Goal: Transaction & Acquisition: Book appointment/travel/reservation

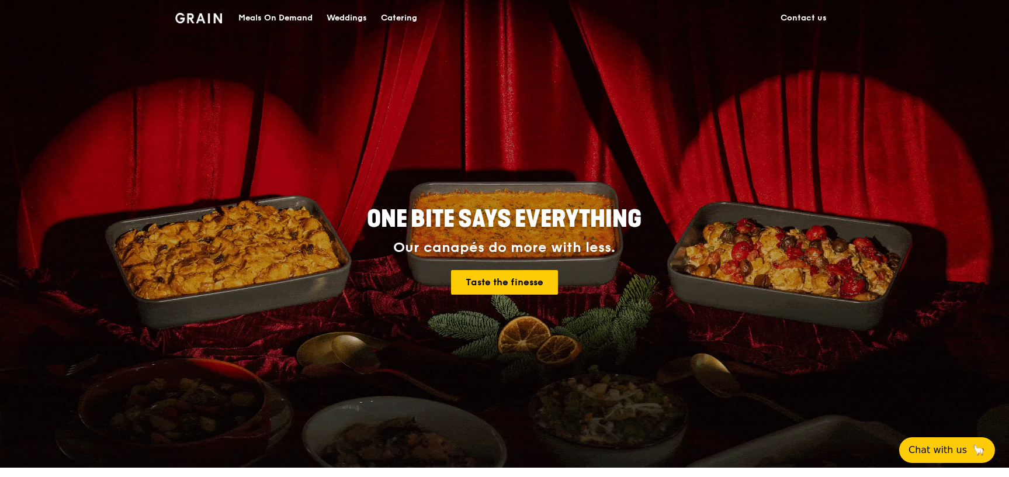
click at [389, 17] on div "Catering" at bounding box center [399, 18] width 36 height 35
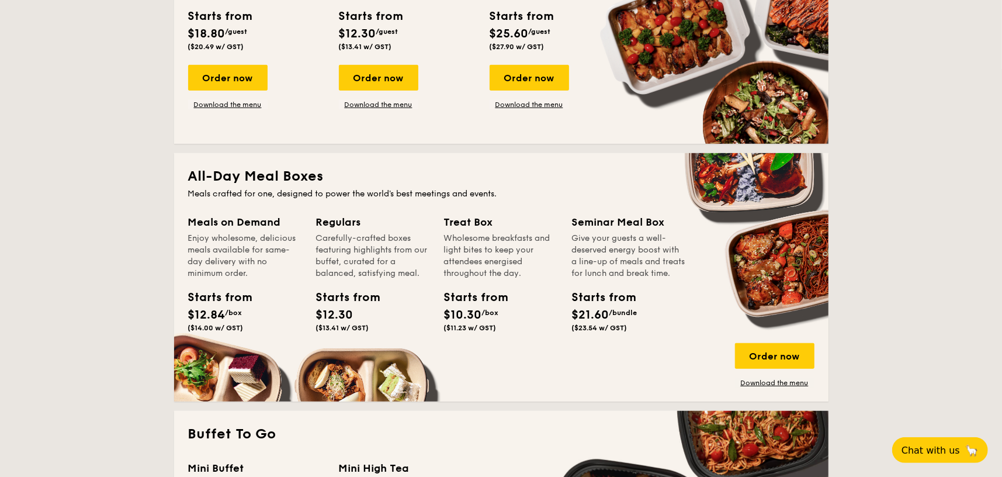
scroll to position [143, 0]
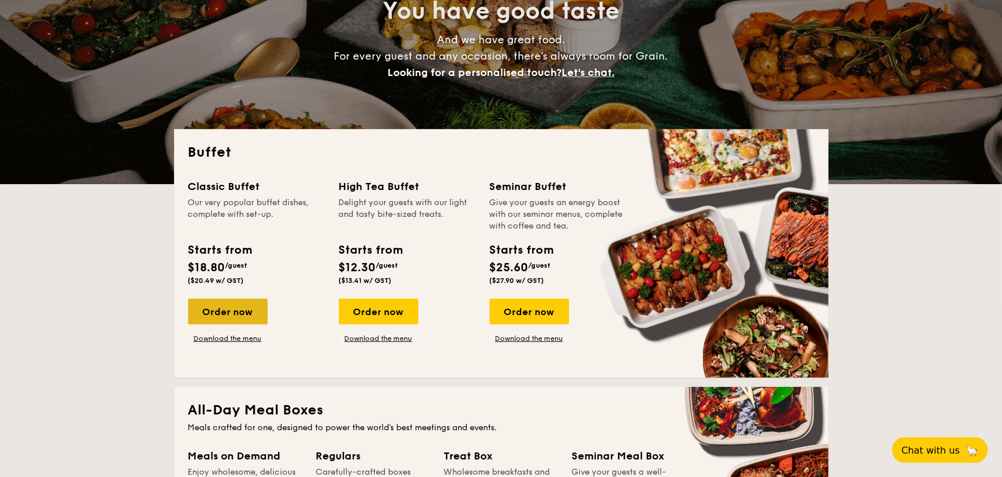
click at [239, 310] on div "Order now" at bounding box center [227, 311] width 79 height 26
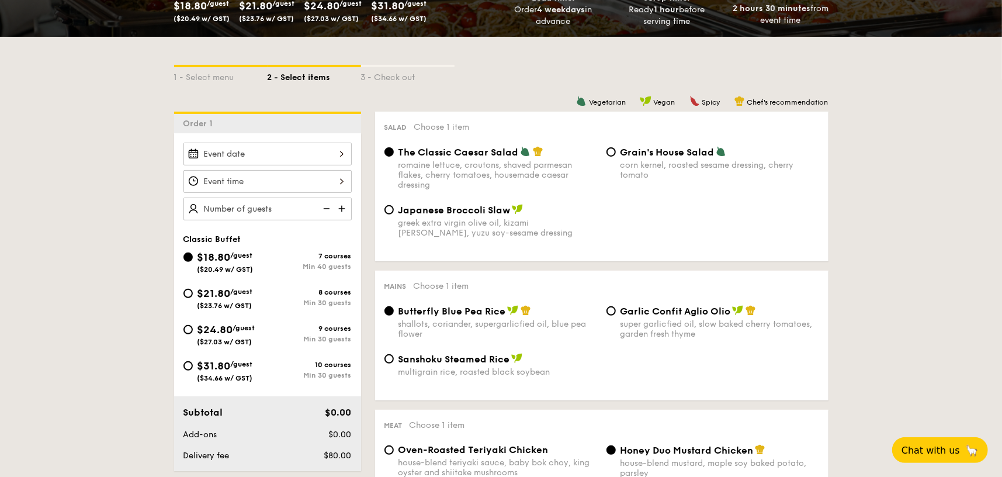
scroll to position [350, 0]
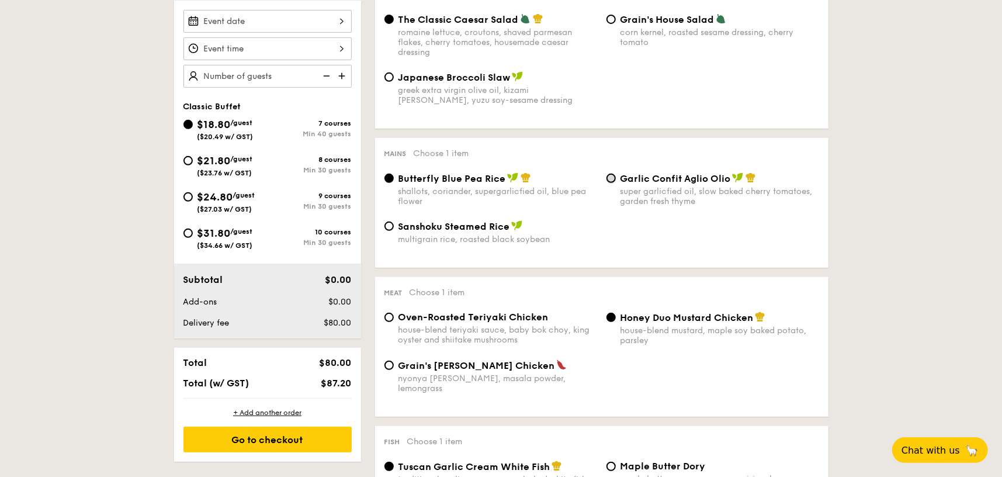
click at [613, 178] on input "Garlic Confit Aglio Olio super garlicfied oil, slow baked cherry tomatoes, gard…" at bounding box center [610, 177] width 9 height 9
radio input "true"
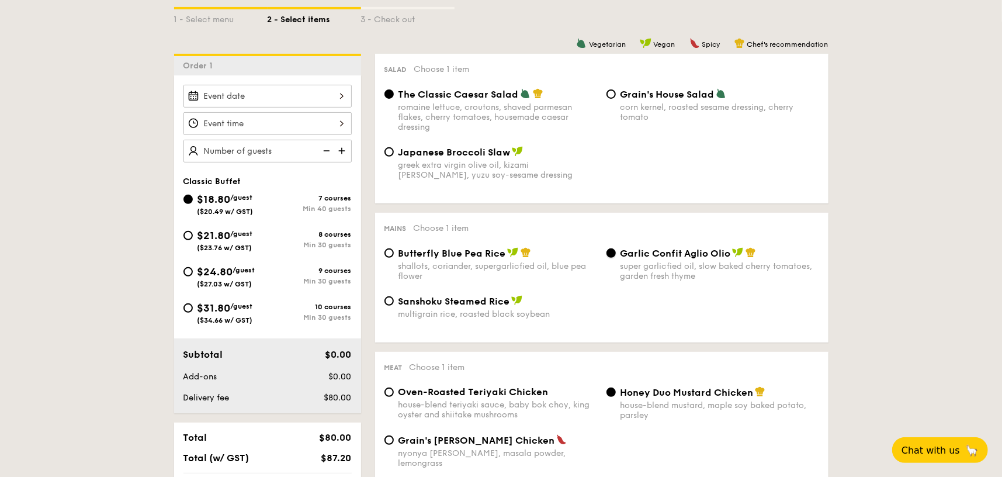
scroll to position [175, 0]
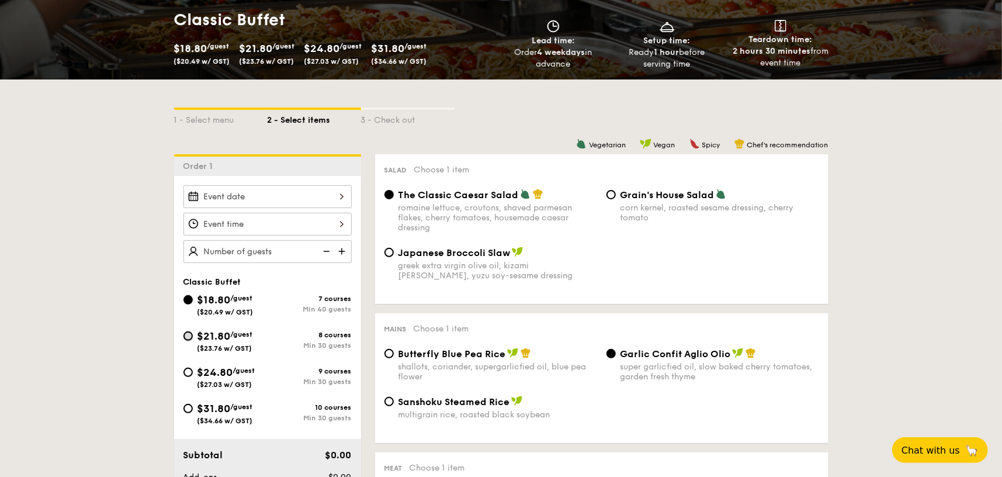
click at [186, 334] on input "$21.80 /guest ($23.76 w/ GST) 8 courses Min 30 guests" at bounding box center [187, 335] width 9 height 9
radio input "true"
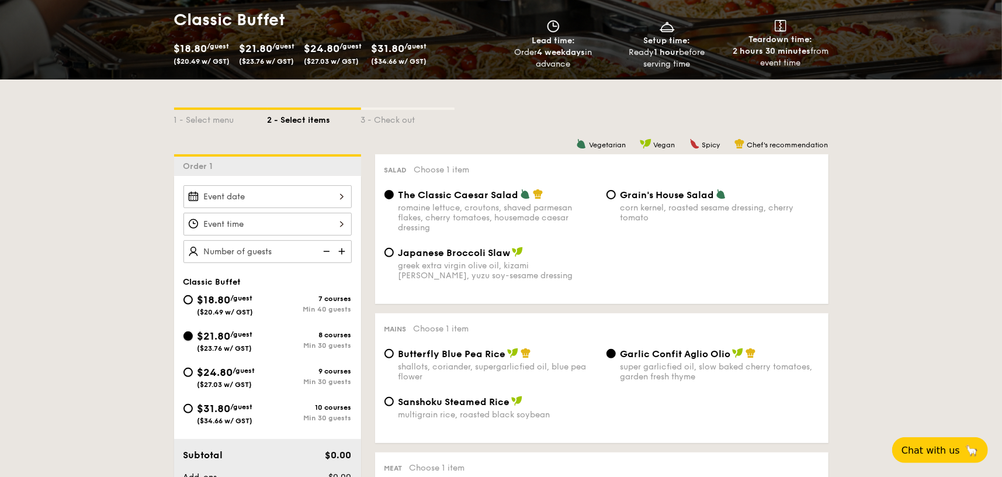
radio input "true"
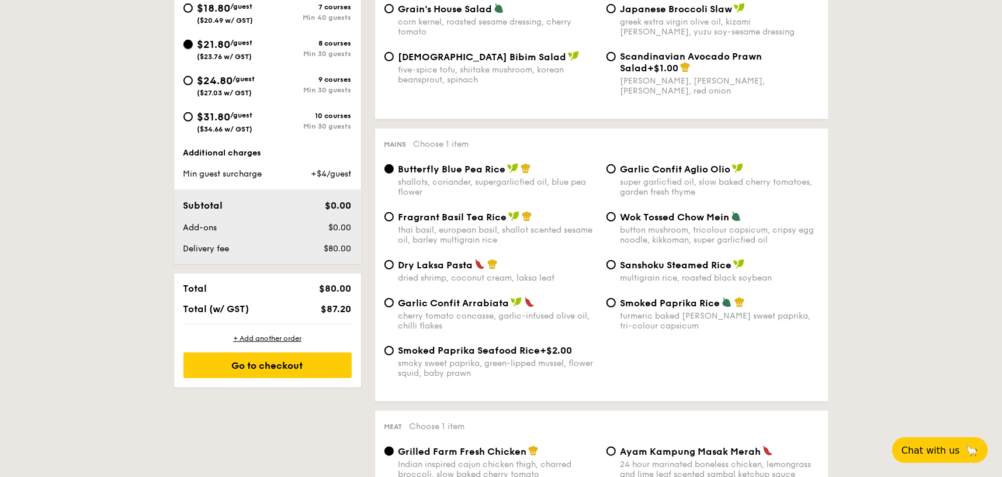
scroll to position [467, 0]
click at [611, 169] on input "Garlic Confit Aglio Olio super garlicfied oil, slow baked cherry tomatoes, gard…" at bounding box center [610, 168] width 9 height 9
radio input "true"
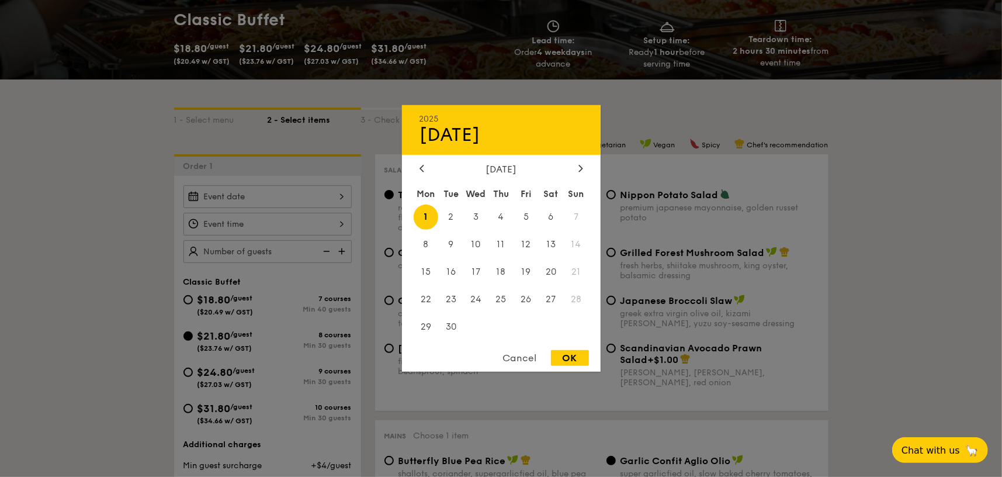
click at [335, 197] on div "2025 Sep 01 September 2025 Mon Tue Wed Thu Fri Sat Sun 1 2 3 4 5 6 7 8 9 10 11 …" at bounding box center [267, 196] width 168 height 23
click at [521, 217] on span "5" at bounding box center [525, 216] width 25 height 25
click at [569, 356] on div "OK" at bounding box center [570, 358] width 38 height 16
type input "Sep 05, 2025"
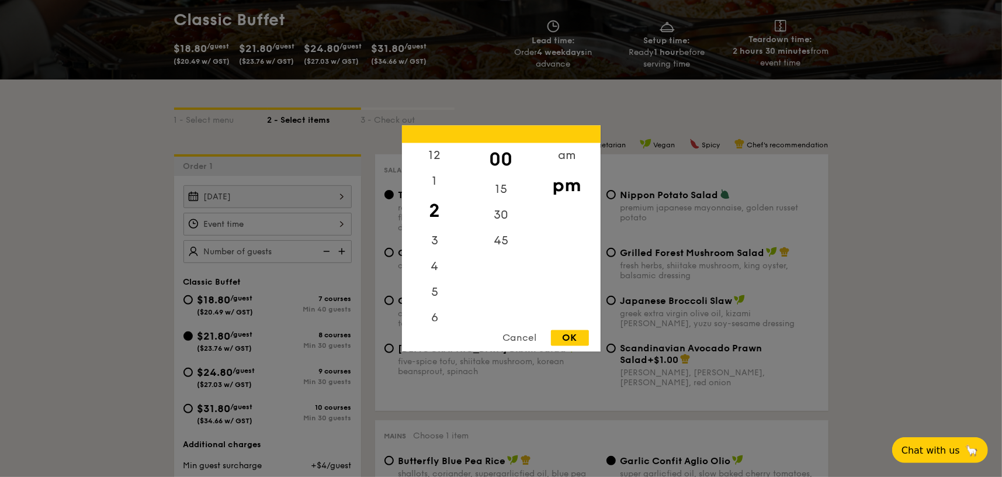
click at [338, 222] on div "12 1 2 3 4 5 6 7 8 9 10 11 00 15 30 45 am pm Cancel OK" at bounding box center [267, 224] width 168 height 23
click at [434, 182] on div "1" at bounding box center [435, 186] width 66 height 34
click at [509, 227] on div "30" at bounding box center [501, 220] width 66 height 34
click at [578, 335] on div "OK" at bounding box center [570, 338] width 38 height 16
type input "1:30PM"
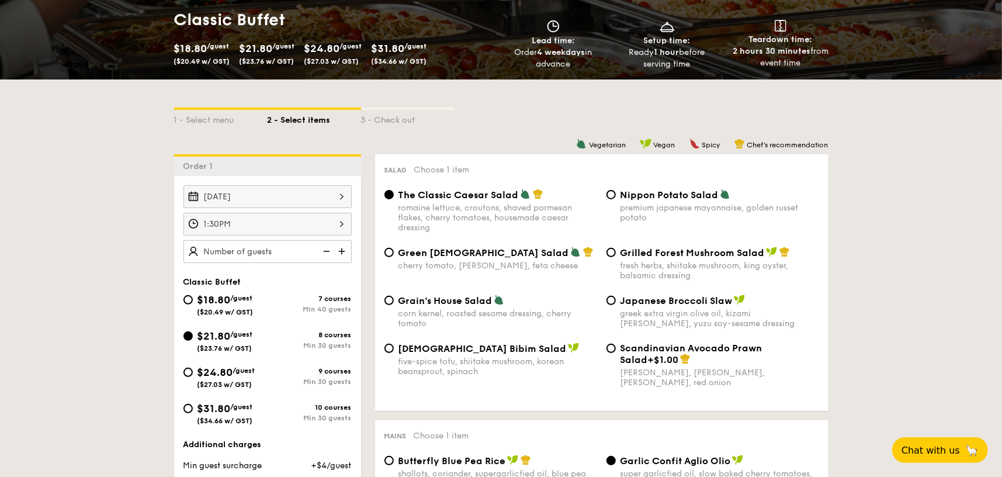
click at [340, 251] on img at bounding box center [343, 251] width 18 height 22
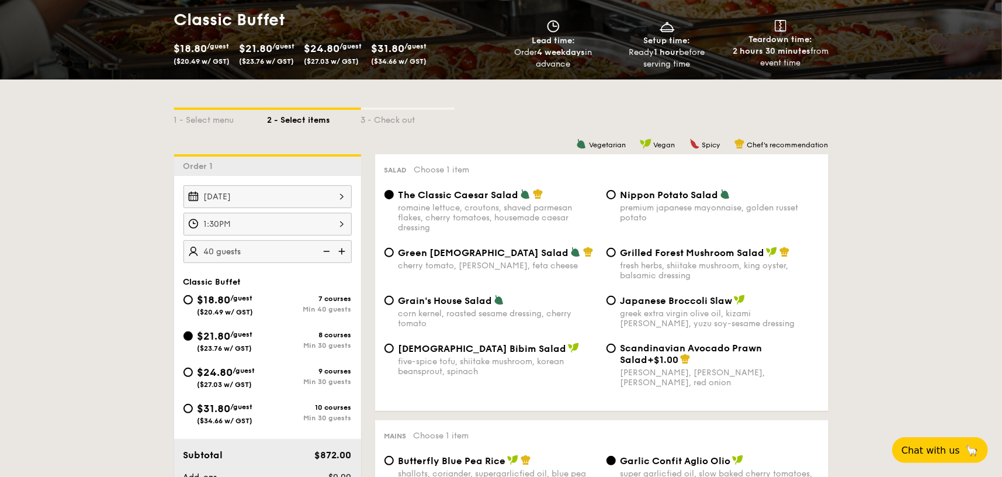
click at [340, 251] on img at bounding box center [343, 251] width 18 height 22
type input "45 guests"
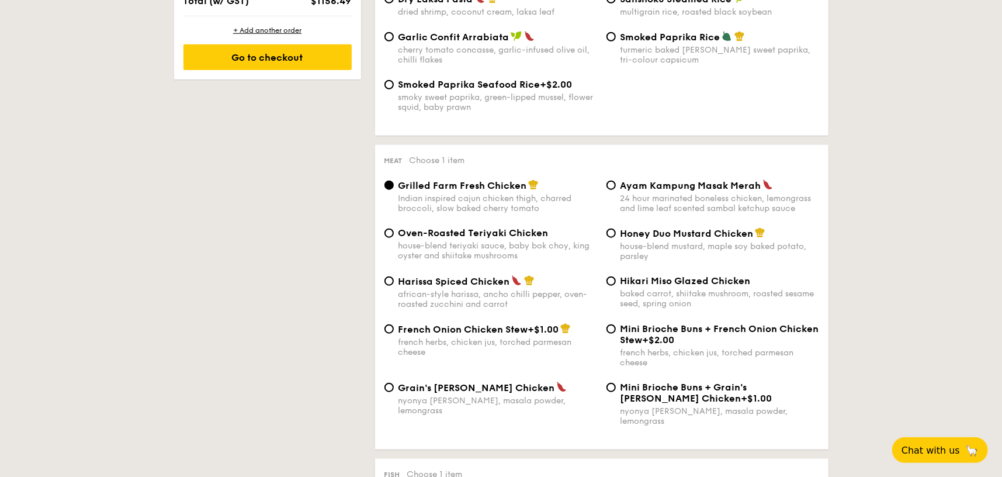
scroll to position [759, 0]
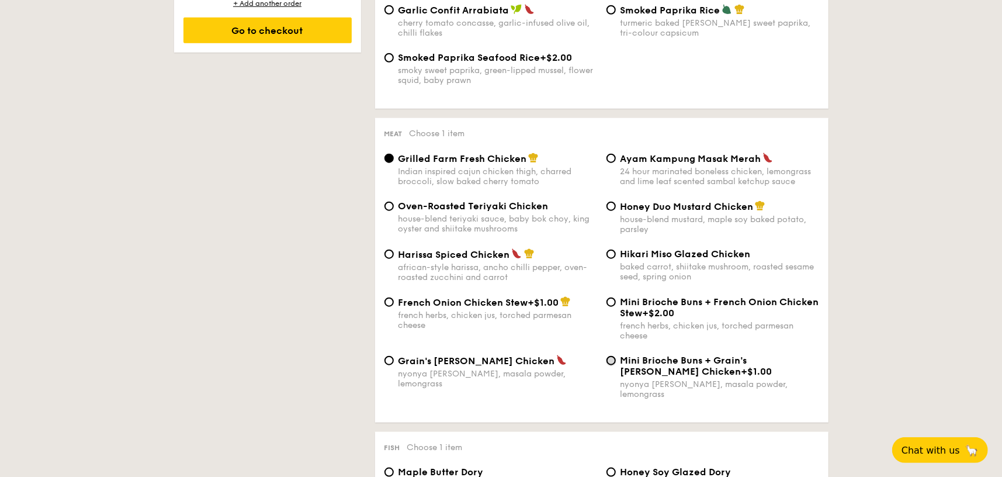
click at [610, 359] on input "Mini Brioche Buns + Grain's Curry Chicken +$1.00 nyonya curry, masala powder, l…" at bounding box center [610, 360] width 9 height 9
radio input "true"
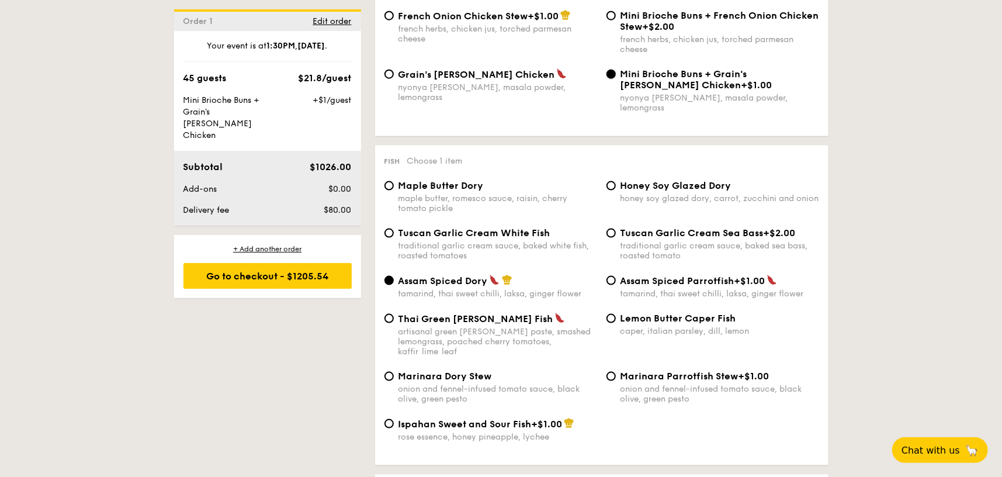
scroll to position [1046, 0]
click at [612, 313] on input "Lemon Butter Caper Fish caper, italian parsley, dill, lemon" at bounding box center [610, 317] width 9 height 9
radio input "true"
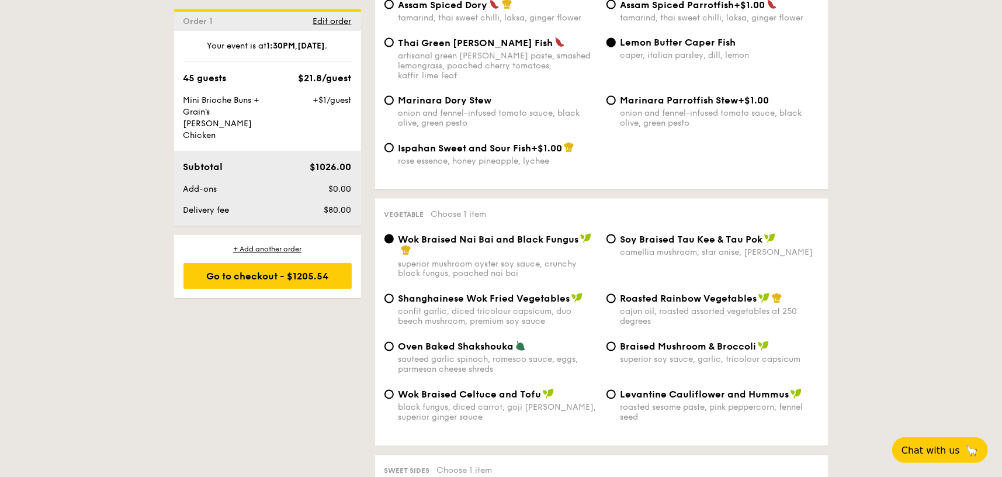
scroll to position [1338, 0]
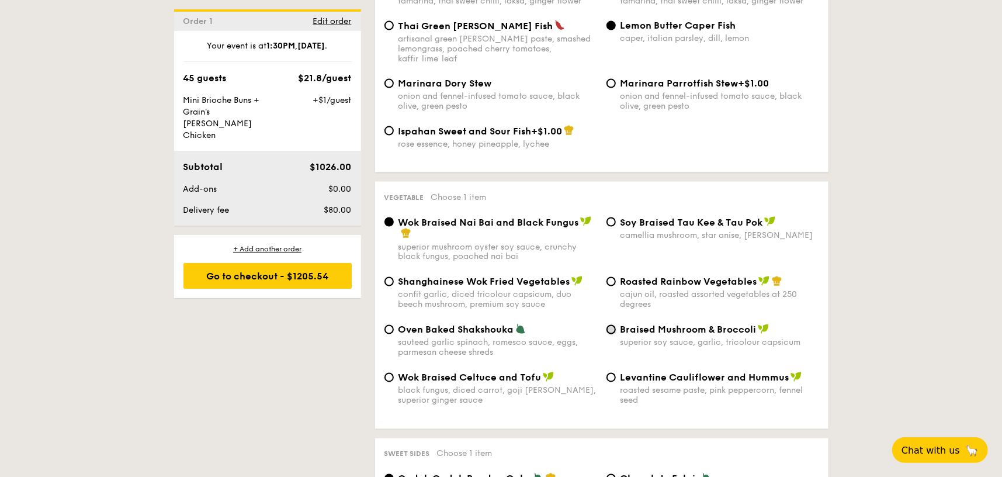
click at [611, 325] on input "Braised Mushroom & Broccoli superior soy sauce, garlic, tricolour capsicum" at bounding box center [610, 329] width 9 height 9
radio input "true"
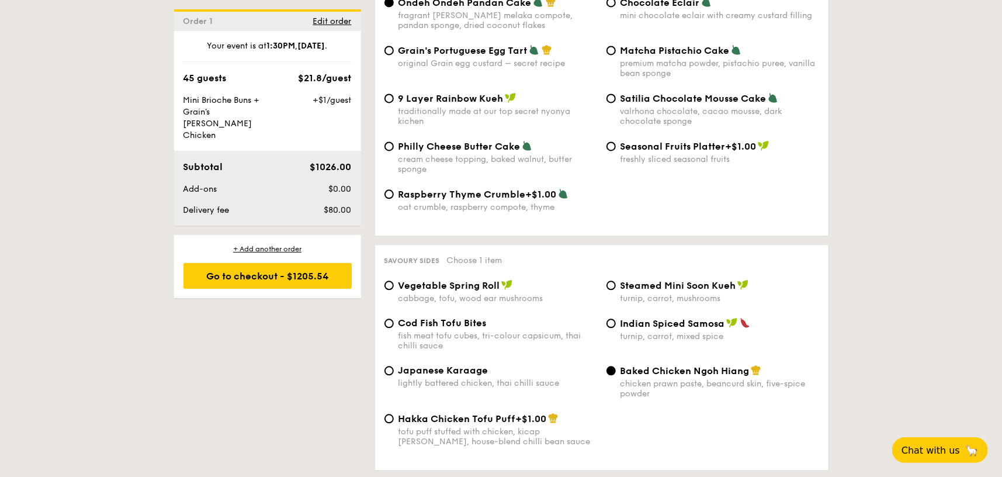
scroll to position [1922, 0]
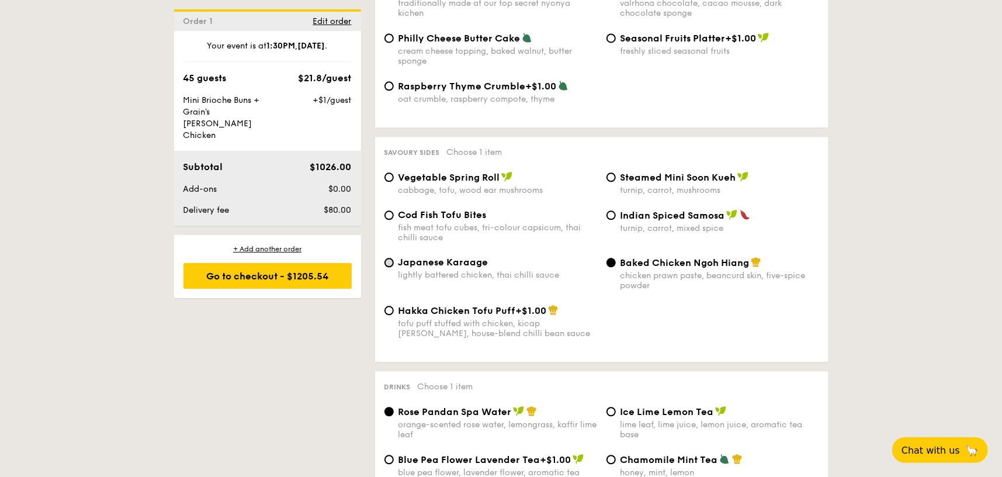
click at [387, 258] on input "Japanese Karaage lightly battered chicken, thai chilli sauce" at bounding box center [388, 262] width 9 height 9
radio input "true"
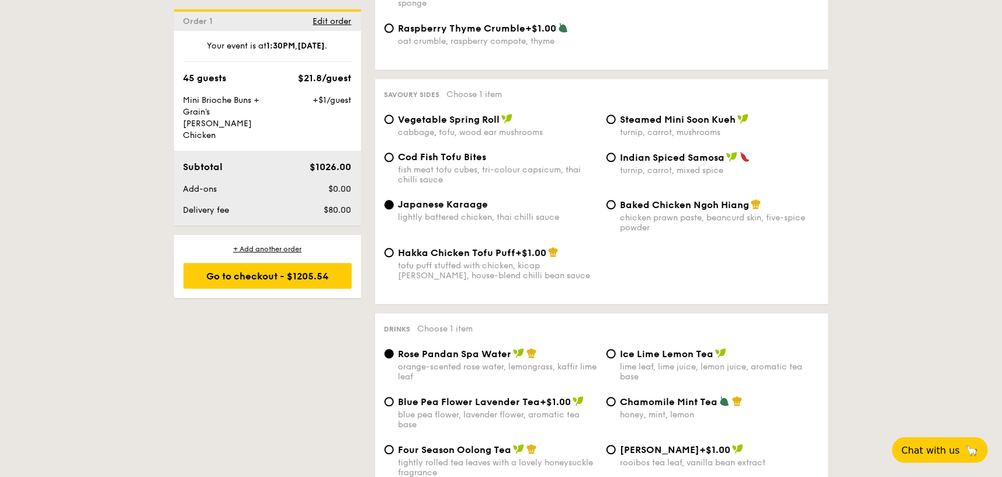
scroll to position [2097, 0]
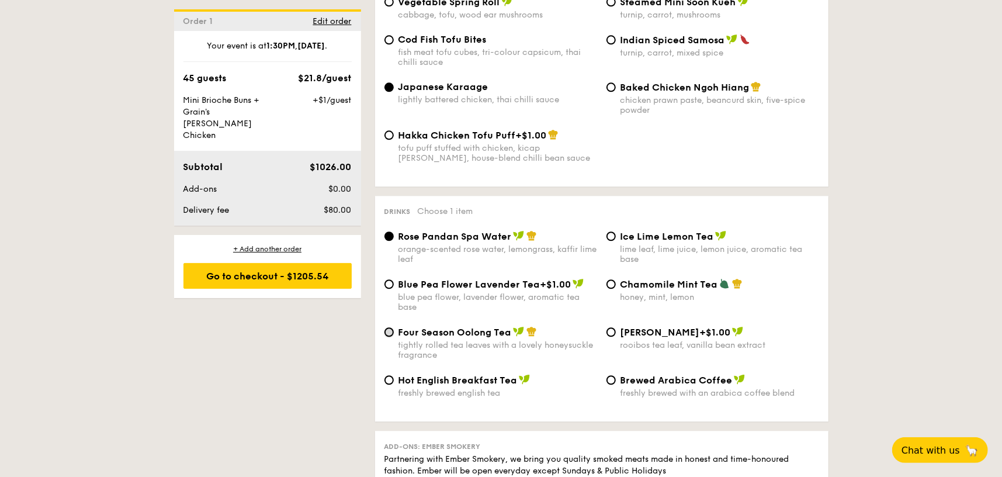
click at [388, 327] on input "Four Season Oolong Tea tightly rolled tea leaves with a lovely honeysuckle frag…" at bounding box center [388, 331] width 9 height 9
radio input "true"
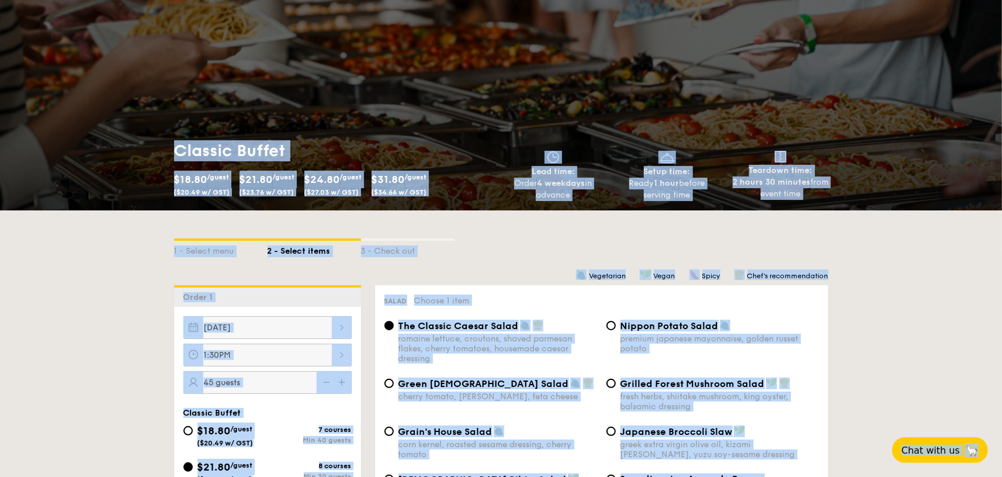
scroll to position [0, 0]
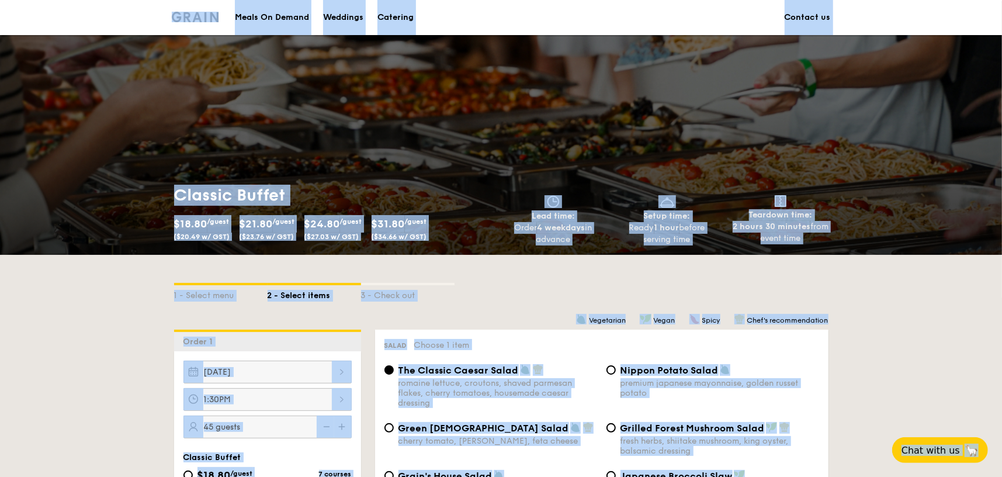
click at [606, 20] on section "Meals On Demand Weddings Catering Contact us" at bounding box center [501, 17] width 659 height 35
